Goal: Task Accomplishment & Management: Complete application form

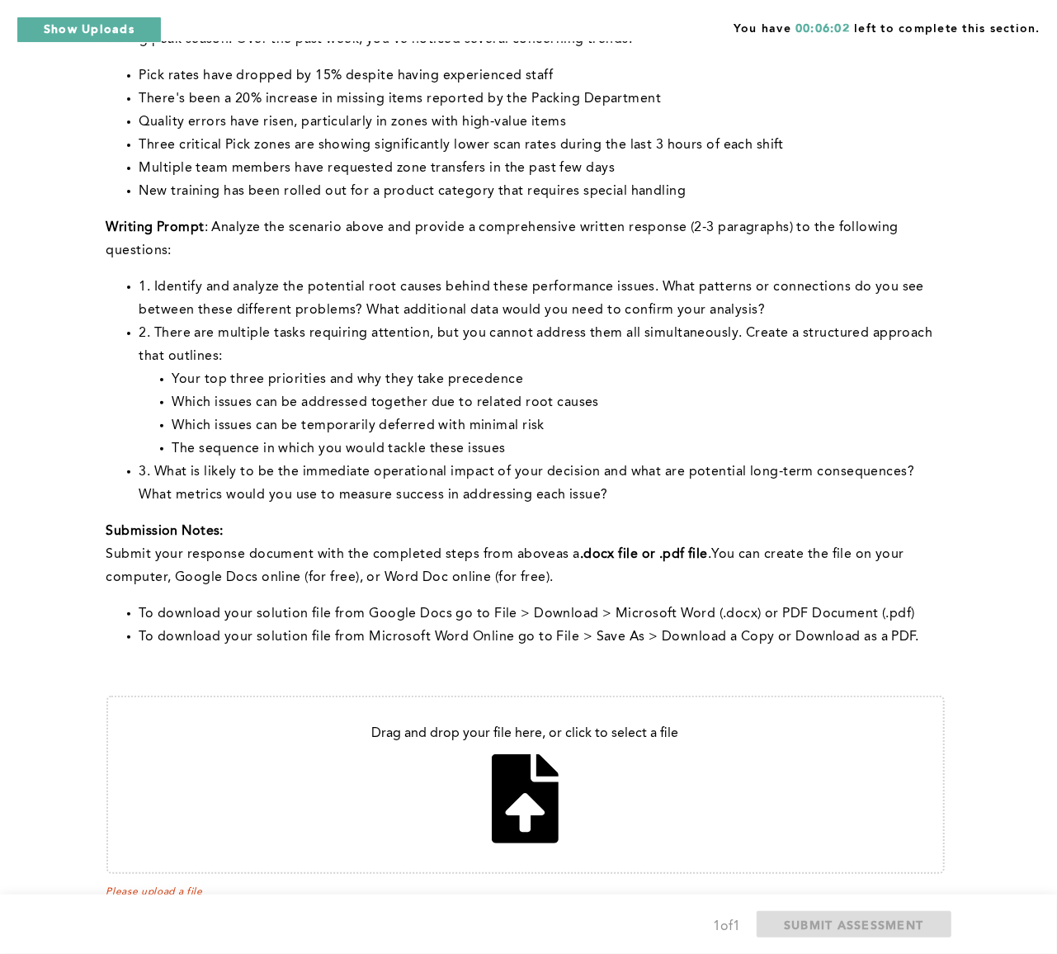
scroll to position [182, 0]
click at [530, 782] on input "file" at bounding box center [525, 785] width 835 height 175
type input "C:\fakepath\Untitled document (2).docx"
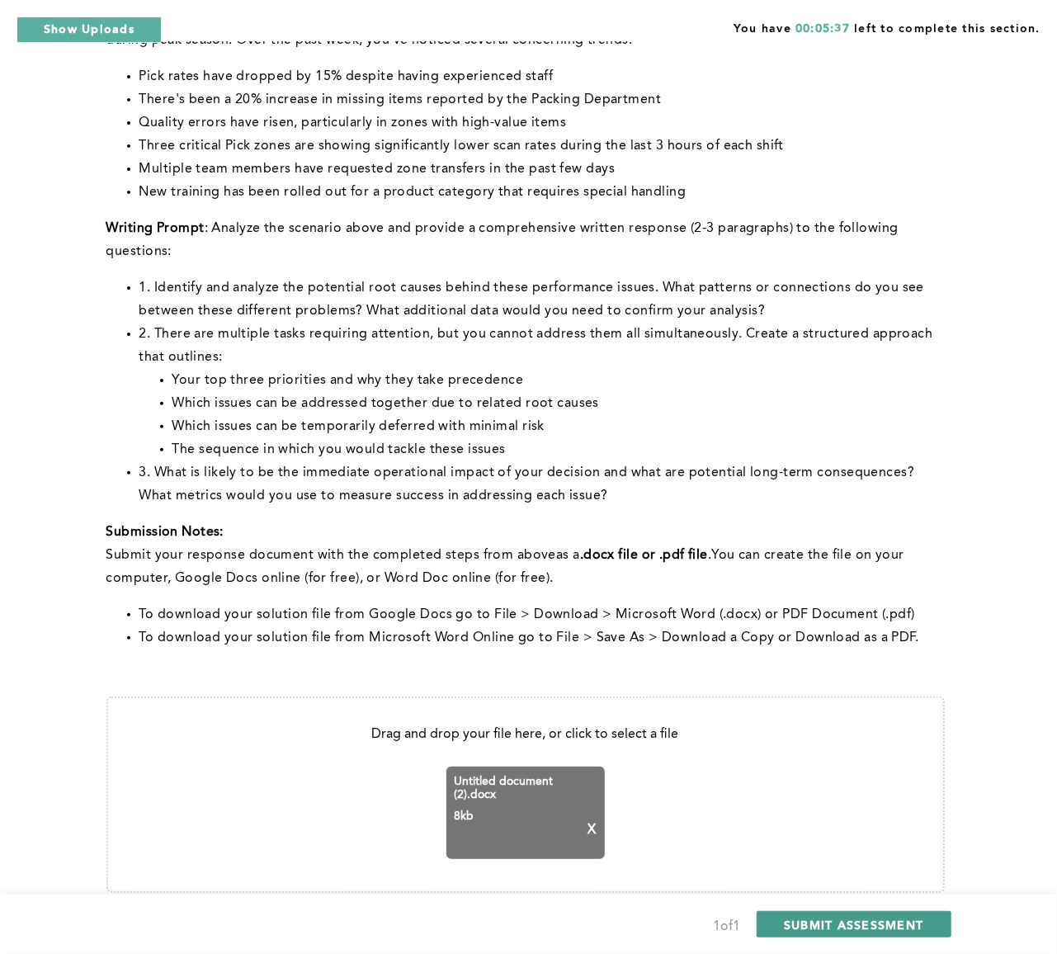
click at [873, 920] on span "SUBMIT ASSESSMENT" at bounding box center [853, 925] width 139 height 16
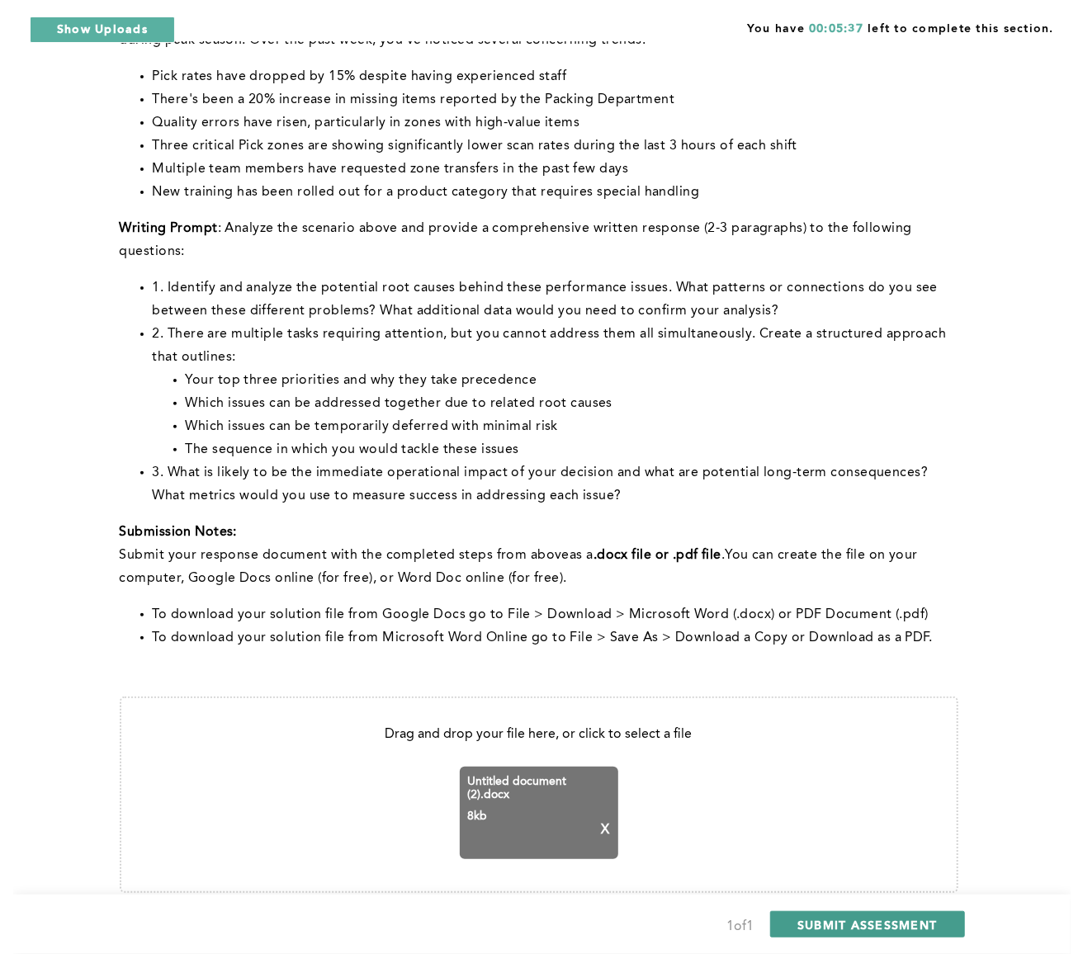
scroll to position [0, 0]
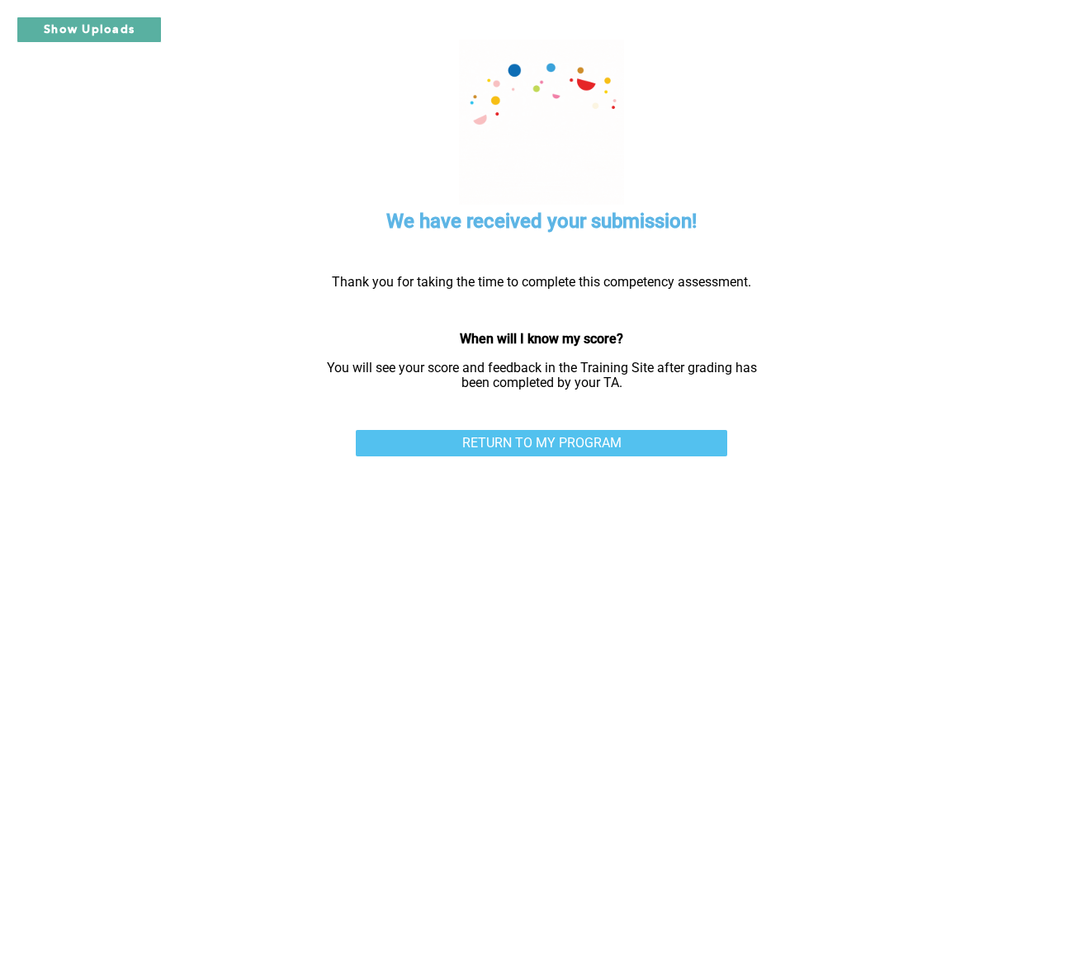
click at [639, 444] on link "RETURN TO MY PROGRAM" at bounding box center [541, 443] width 371 height 26
